Goal: Task Accomplishment & Management: Manage account settings

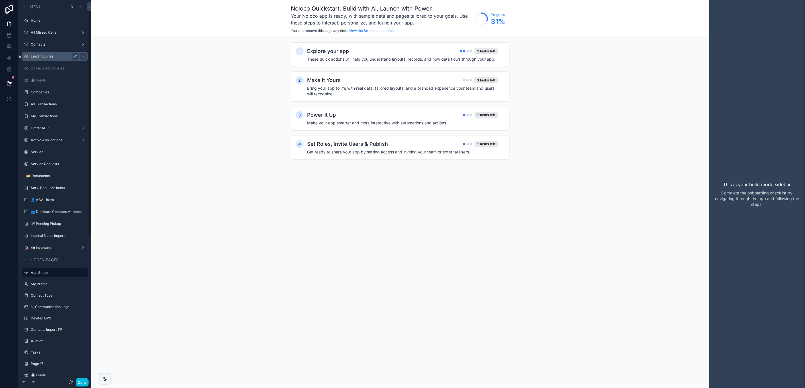
click at [38, 55] on label "Lead Inquiries" at bounding box center [54, 56] width 46 height 5
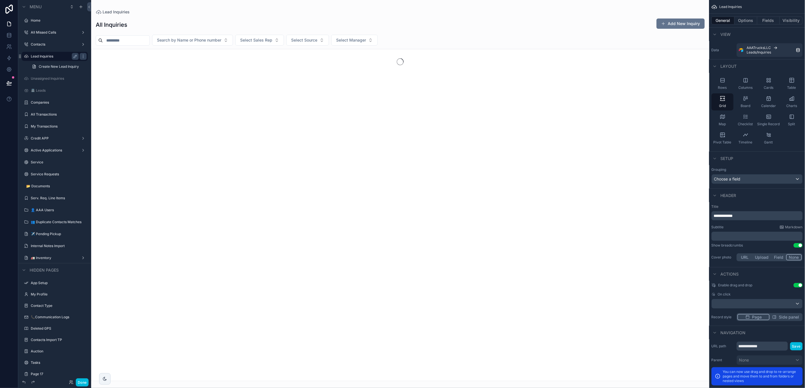
click at [184, 40] on div "scrollable content" at bounding box center [400, 194] width 619 height 388
click at [188, 41] on span "Search by Name or Phone number" at bounding box center [189, 40] width 64 height 6
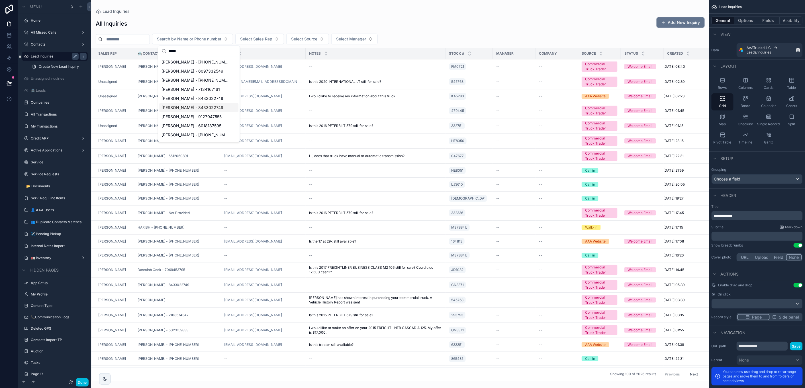
type input "*****"
click at [200, 109] on span "OBrian Brown - 8433022749" at bounding box center [193, 108] width 62 height 6
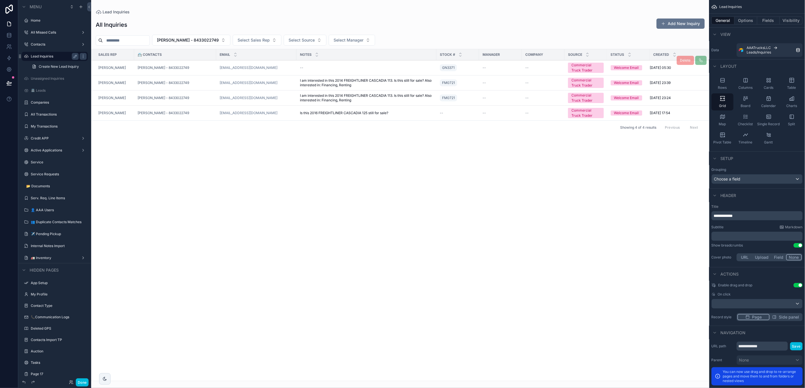
click at [205, 67] on div "OBrian Brown - 8433022749" at bounding box center [175, 68] width 75 height 5
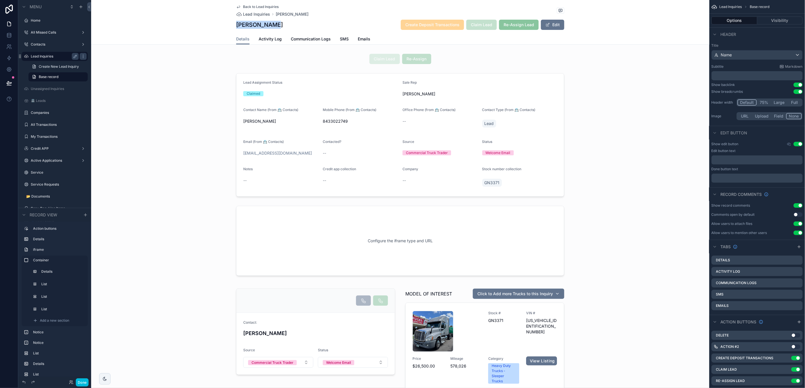
drag, startPoint x: 237, startPoint y: 26, endPoint x: 291, endPoint y: 25, distance: 54.2
click at [291, 25] on div "OBrian Brown Create Deposit Transactions Claim Lead Re-Assign Lead Edit" at bounding box center [400, 24] width 328 height 11
click at [268, 41] on span "Activity Log" at bounding box center [270, 39] width 23 height 6
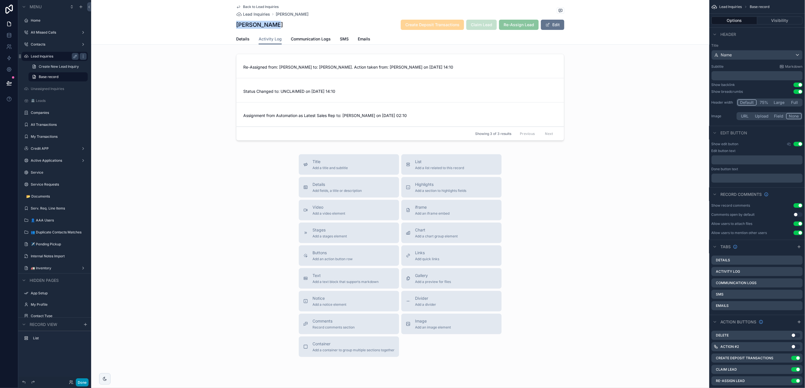
click at [81, 383] on button "Done" at bounding box center [82, 383] width 13 height 8
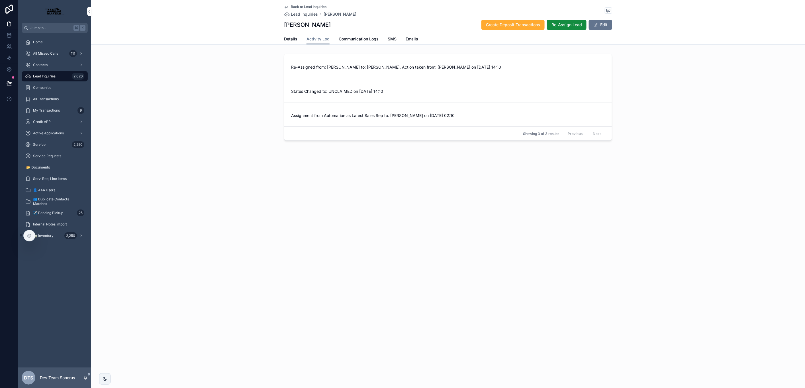
click at [297, 24] on h1 "[PERSON_NAME]" at bounding box center [307, 25] width 47 height 8
copy h1 "[PERSON_NAME]"
click at [293, 41] on span "Details" at bounding box center [290, 39] width 13 height 6
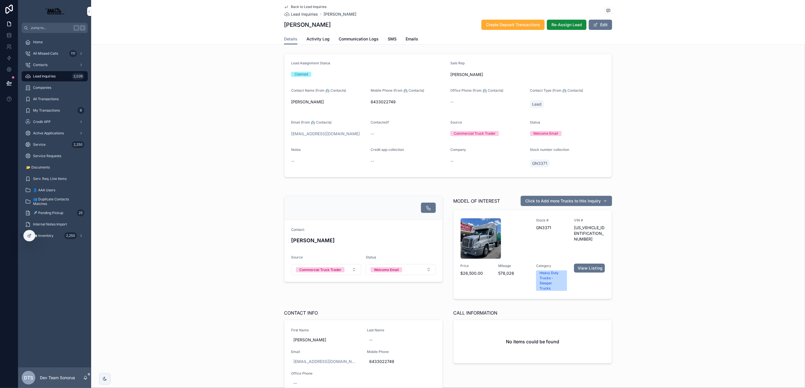
click at [296, 102] on span "[PERSON_NAME]" at bounding box center [328, 102] width 75 height 6
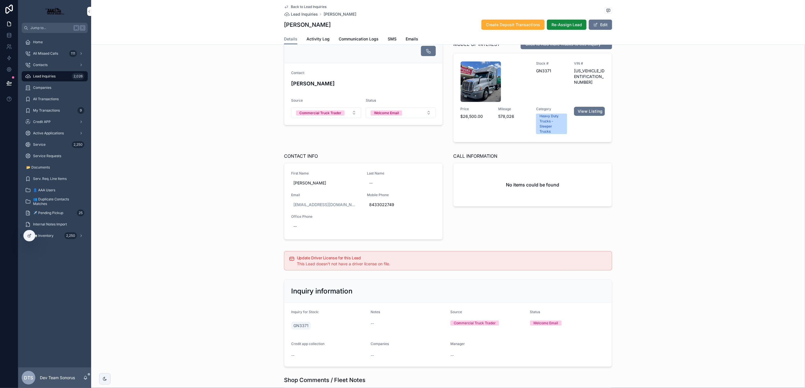
scroll to position [190, 0]
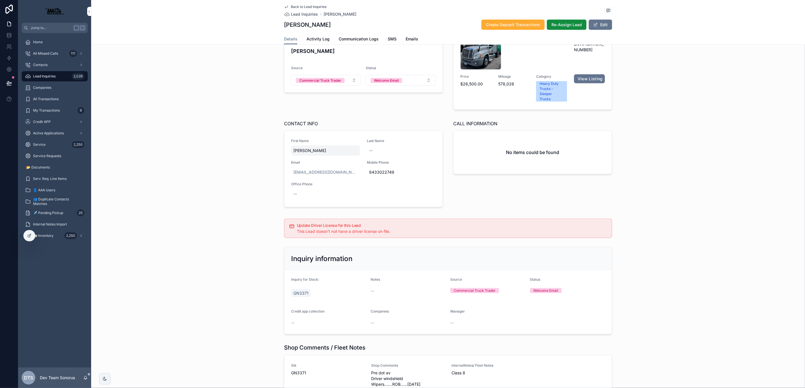
click at [308, 149] on span "Obrian brown" at bounding box center [326, 151] width 64 height 6
click at [239, 152] on div "Contact: OBrian Brown Source Commercial Truck Trader Status Welcome Email MODEL…" at bounding box center [448, 108] width 714 height 208
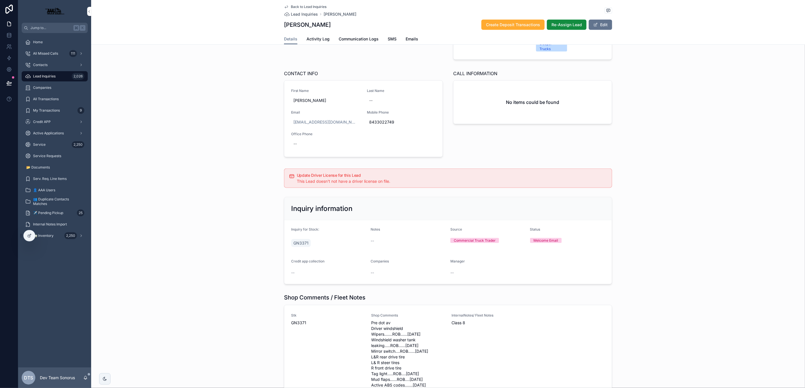
scroll to position [273, 0]
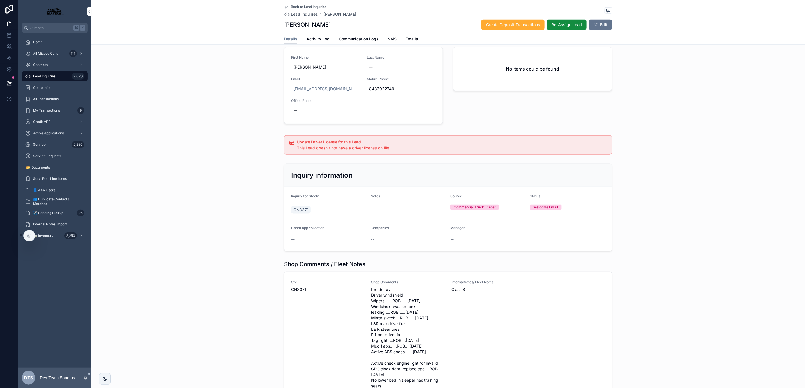
click at [338, 213] on div "GN3371" at bounding box center [328, 210] width 75 height 10
click at [365, 210] on form "Inquiry for Stock: GN3371 Notes -- Source Commercial Truck Trader Status Welcom…" at bounding box center [448, 219] width 328 height 64
click at [394, 205] on div "--" at bounding box center [408, 208] width 75 height 6
click at [408, 212] on div "Notes --" at bounding box center [408, 205] width 75 height 23
click at [414, 223] on form "Inquiry for Stock: GN3371 Notes -- Source Commercial Truck Trader Status Welcom…" at bounding box center [448, 219] width 328 height 64
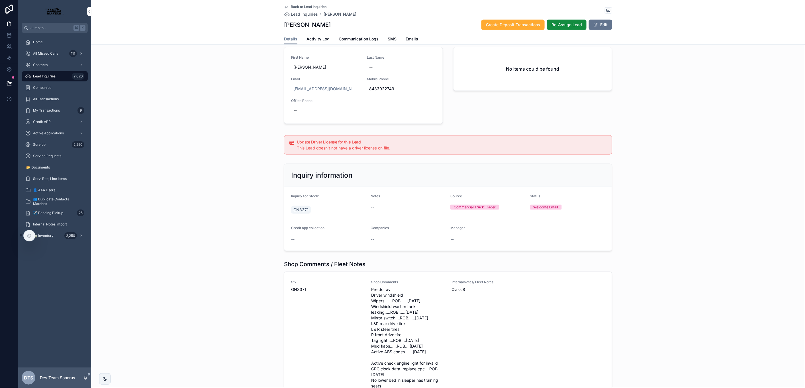
scroll to position [0, 0]
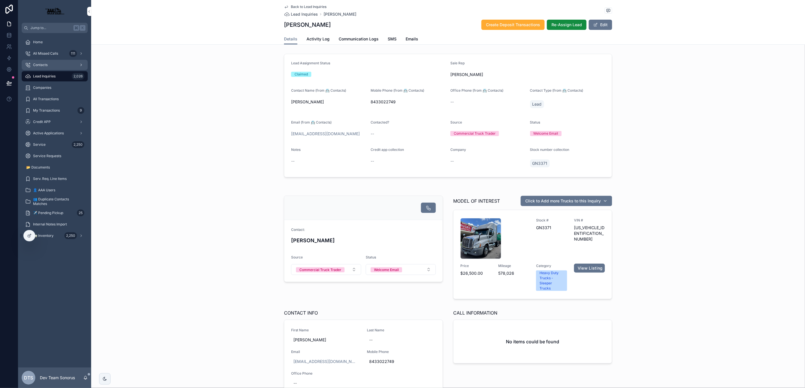
click at [41, 62] on div "Contacts" at bounding box center [54, 64] width 59 height 9
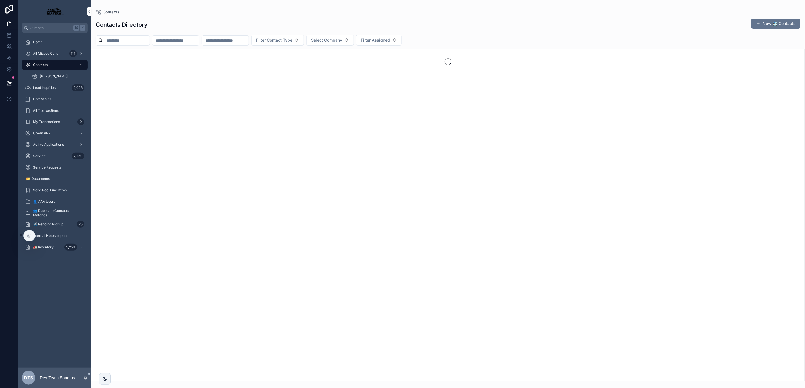
click at [188, 44] on input "scrollable content" at bounding box center [175, 40] width 47 height 8
paste input "**********"
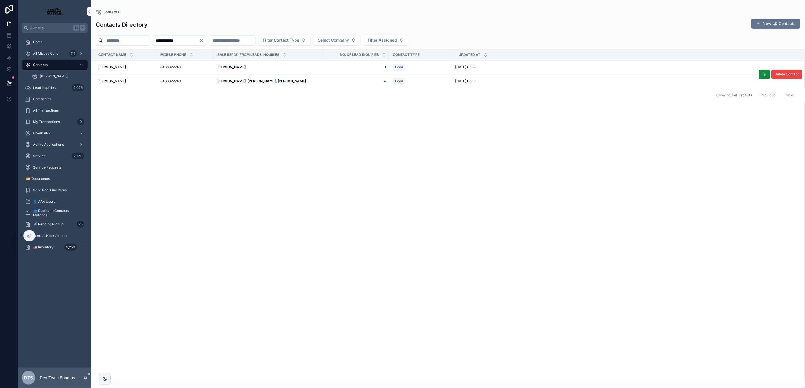
type input "**********"
click at [318, 82] on div "Luis Guerra, David Franchi, Tyler Stancil Luis Guerra, David Franchi, Tyler Sta…" at bounding box center [267, 81] width 101 height 5
click at [281, 83] on strong "Luis Guerra, David Franchi, Tyler Stancil" at bounding box center [261, 81] width 89 height 4
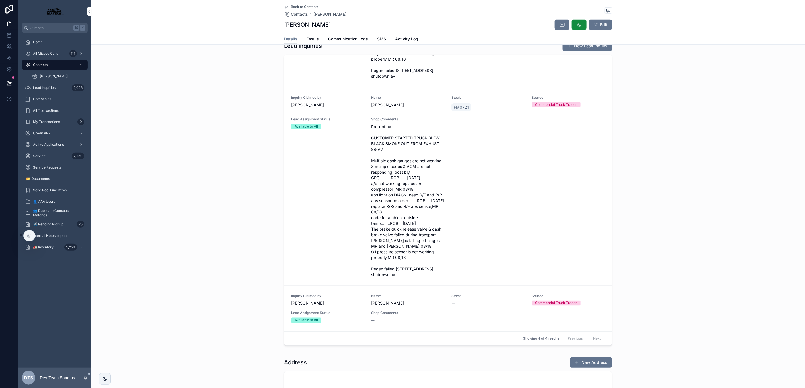
scroll to position [369, 0]
click at [43, 237] on icon at bounding box center [43, 237] width 1 height 1
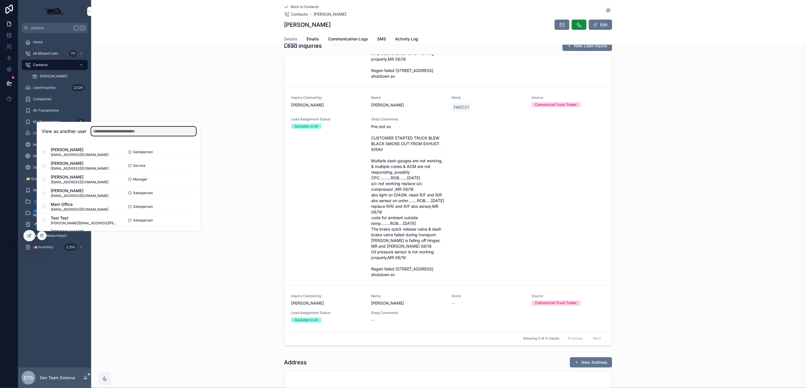
click at [131, 133] on input "text" at bounding box center [143, 131] width 105 height 9
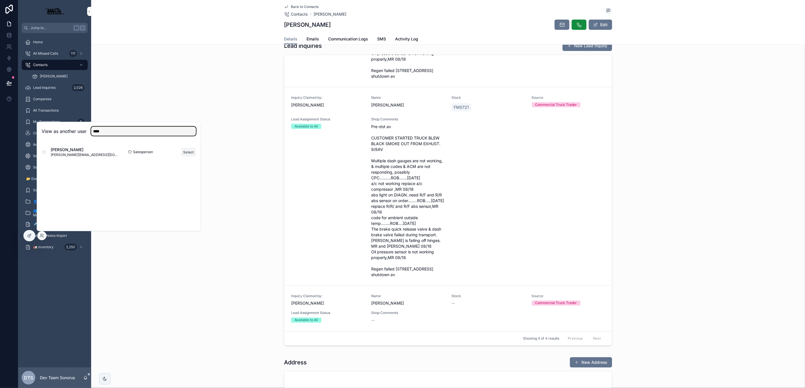
type input "****"
click at [188, 153] on button "Select" at bounding box center [188, 152] width 15 height 8
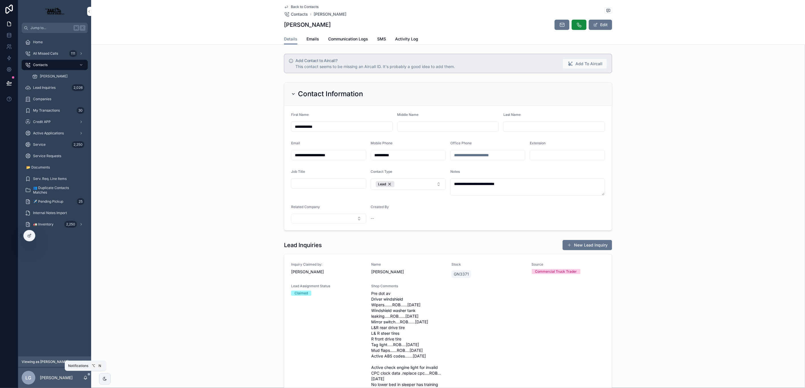
click at [84, 379] on icon "scrollable content" at bounding box center [85, 378] width 3 height 3
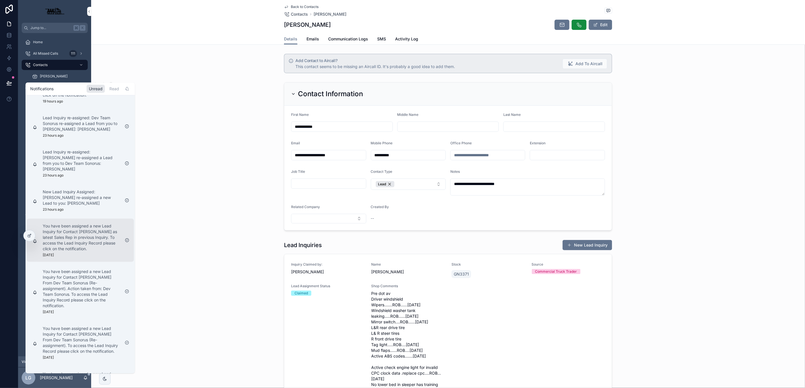
scroll to position [208, 0]
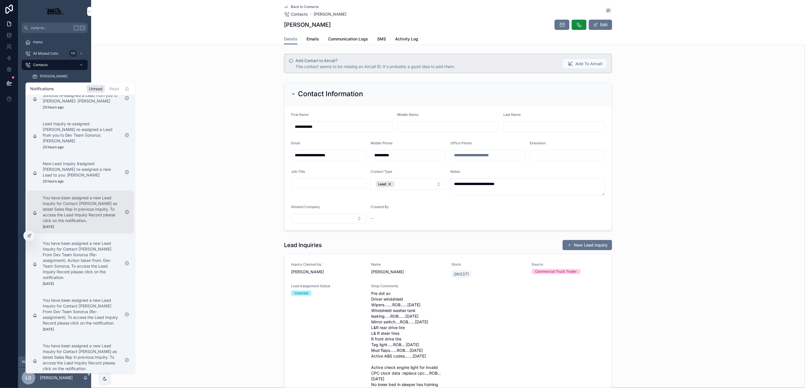
click at [88, 200] on p "You have been assigned a new Lead Inquiry for Contact [PERSON_NAME] as latest S…" at bounding box center [82, 209] width 78 height 29
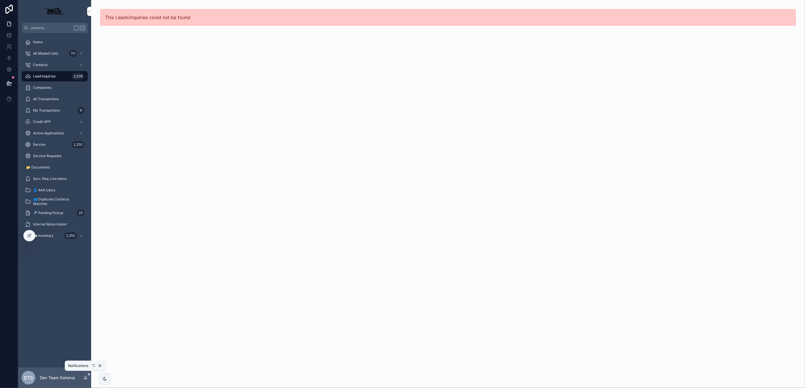
click at [84, 378] on icon "scrollable content" at bounding box center [85, 378] width 5 height 5
